Goal: Transaction & Acquisition: Obtain resource

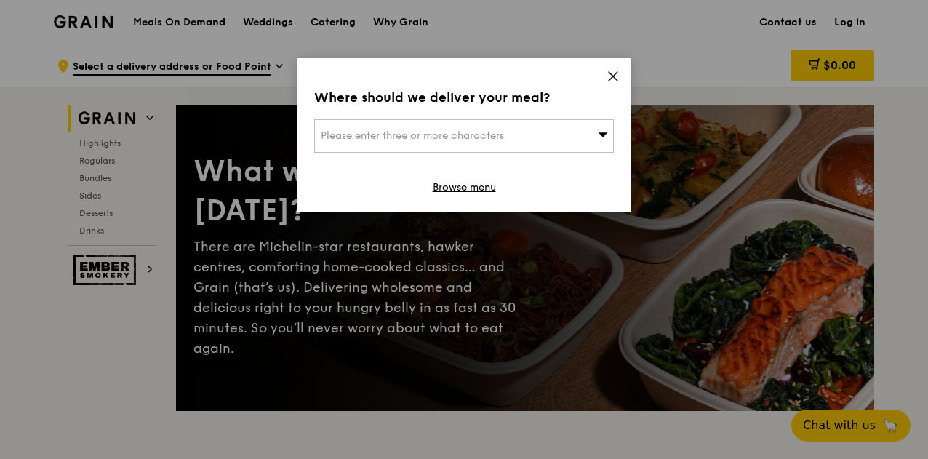
click at [564, 127] on div "Please enter three or more characters" at bounding box center [464, 135] width 300 height 33
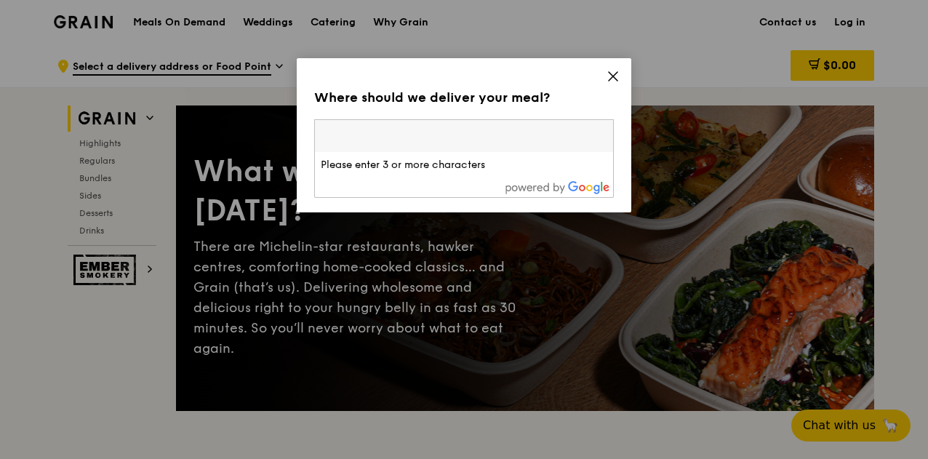
click at [612, 76] on icon at bounding box center [613, 76] width 9 height 9
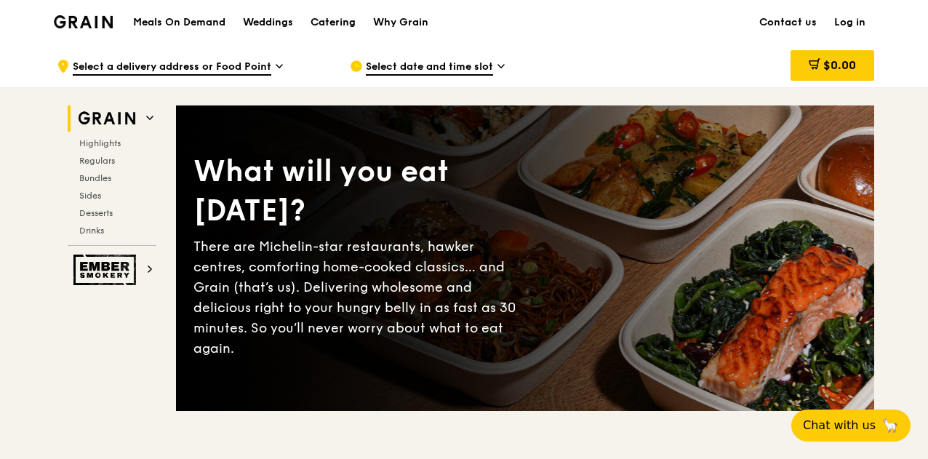
click at [327, 24] on div "Catering" at bounding box center [332, 23] width 45 height 44
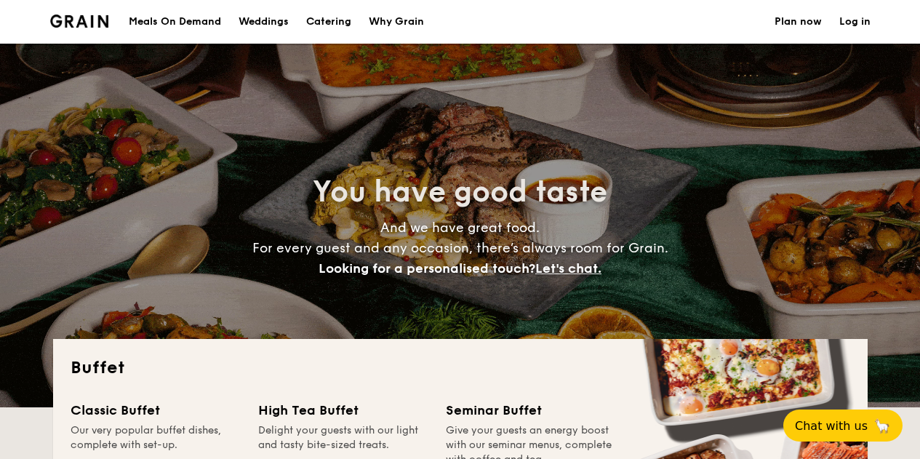
select select
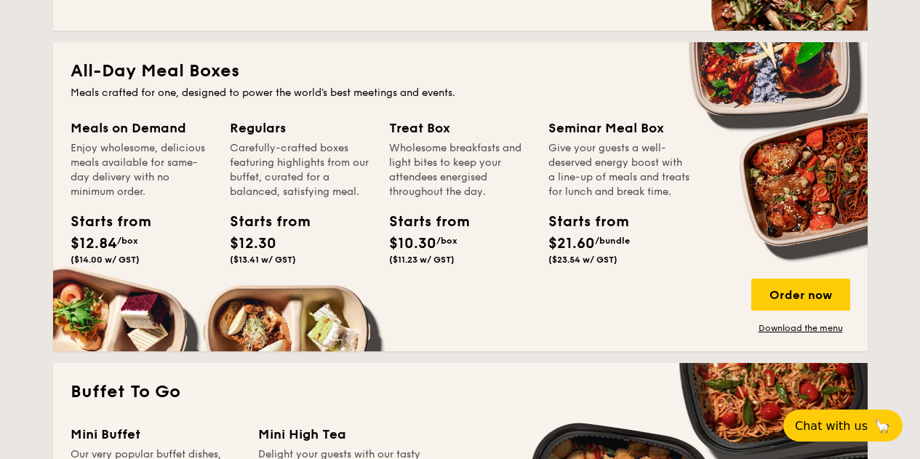
scroll to position [654, 0]
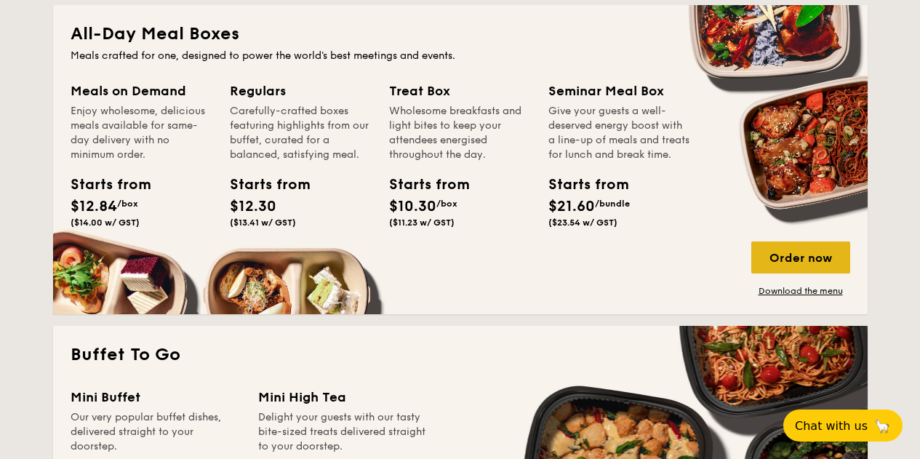
click at [813, 270] on div "Order now" at bounding box center [800, 257] width 99 height 32
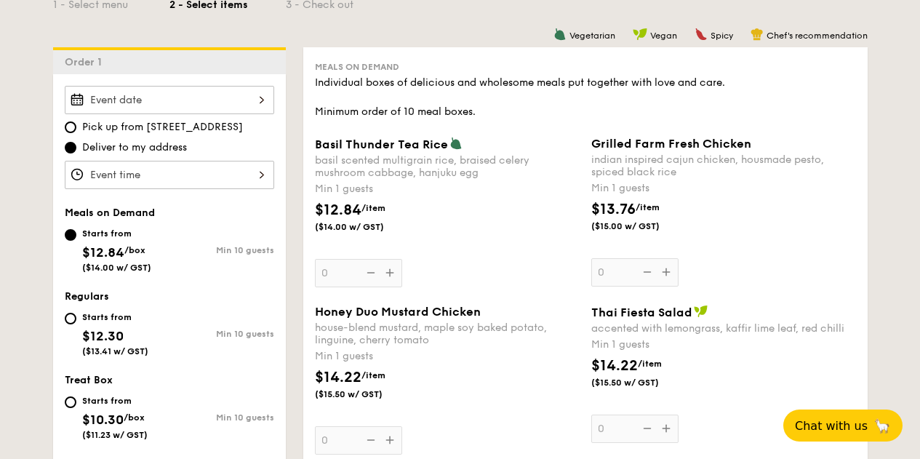
scroll to position [348, 0]
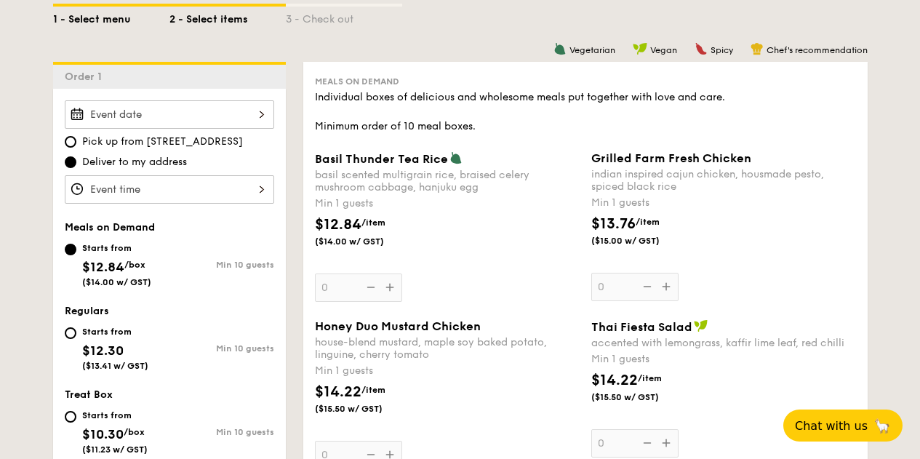
click at [94, 17] on div "1 - Select menu" at bounding box center [111, 17] width 116 height 20
select select
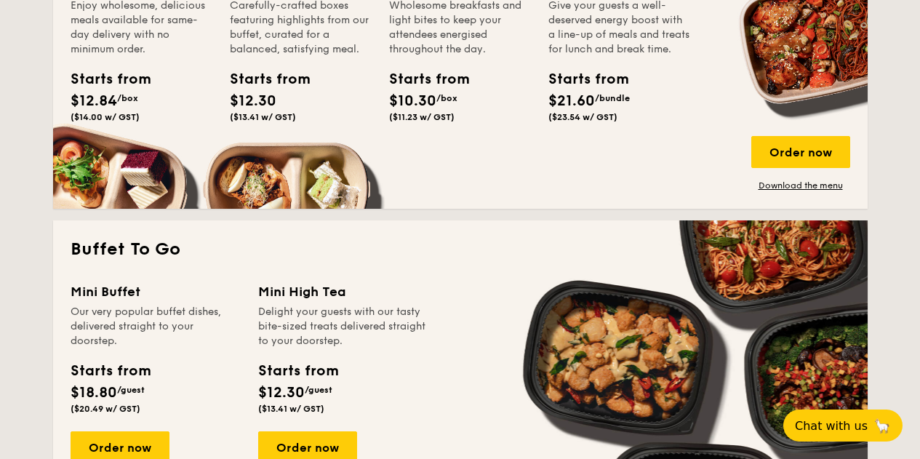
scroll to position [711, 0]
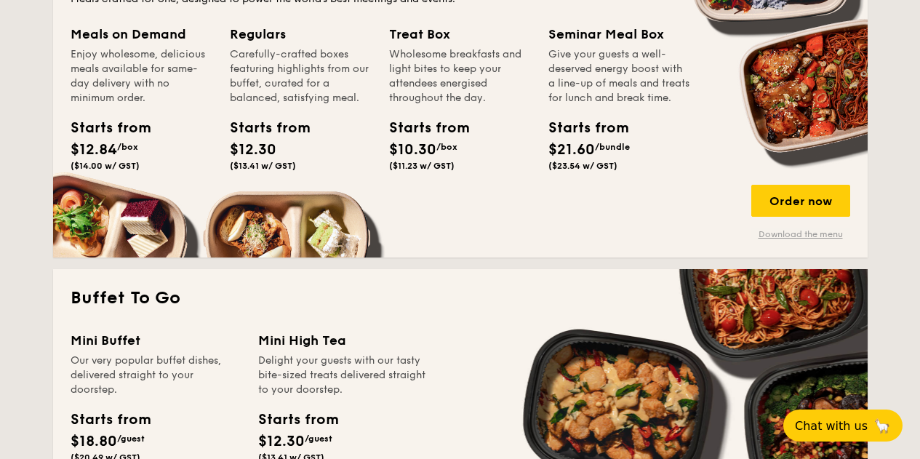
click at [812, 238] on link "Download the menu" at bounding box center [800, 234] width 99 height 12
